Goal: Task Accomplishment & Management: Manage account settings

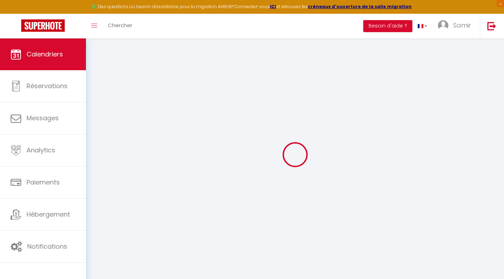
select select
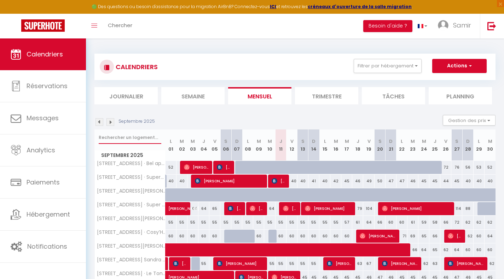
click at [117, 139] on input "text" at bounding box center [130, 137] width 63 height 13
type input "l"
select select
type input "la"
select select
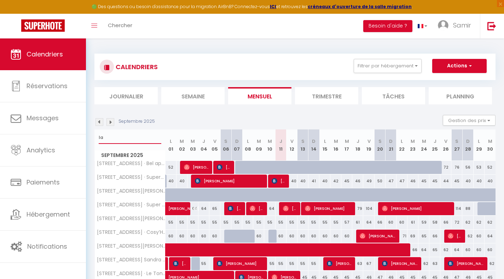
type input "lan"
select select
type input "land"
select select
type input "landa"
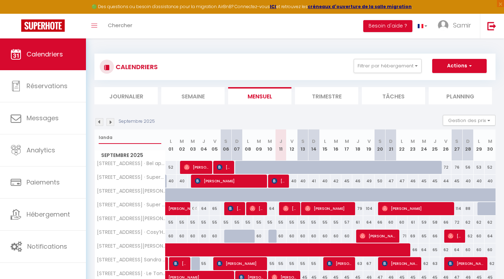
select select
type input "landau"
select select
type input "landau"
select select
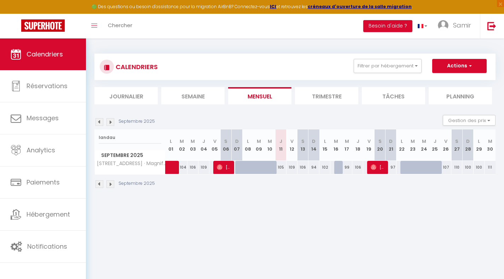
click at [338, 166] on div at bounding box center [339, 167] width 11 height 13
type input "97"
select select "1"
type input "[DATE]"
type input "Mer 17 Septembre 2025"
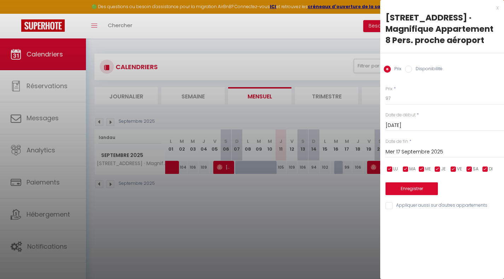
click at [411, 70] on input "Disponibilité" at bounding box center [408, 69] width 7 height 7
radio input "true"
radio input "false"
click at [402, 184] on button "Enregistrer" at bounding box center [411, 189] width 52 height 13
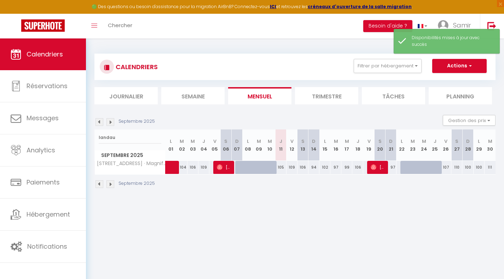
click at [402, 167] on div at bounding box center [405, 167] width 11 height 13
select select "1"
type input "Lun 22 Septembre 2025"
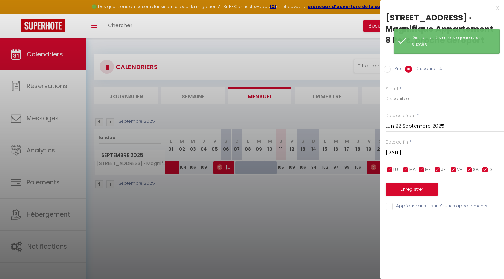
click at [413, 153] on input "[DATE]" at bounding box center [444, 152] width 118 height 9
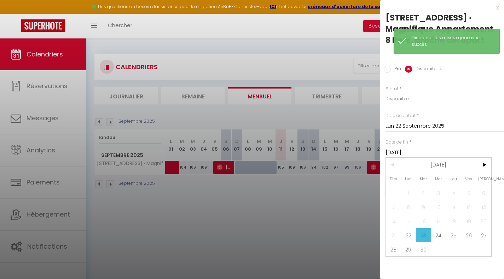
click at [394, 246] on span "28" at bounding box center [393, 250] width 15 height 14
type input "Dim 28 Septembre 2025"
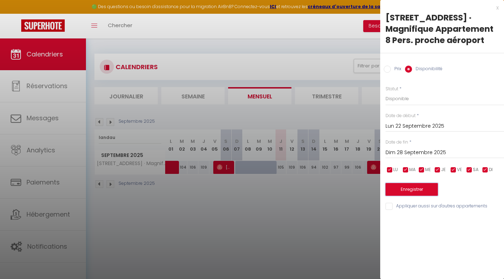
click at [419, 190] on button "Enregistrer" at bounding box center [411, 189] width 52 height 13
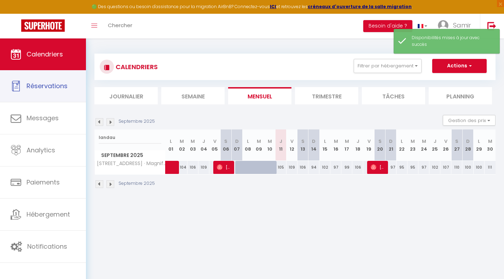
click at [51, 80] on link "Réservations" at bounding box center [43, 86] width 86 height 32
select select "not_cancelled"
